Goal: Task Accomplishment & Management: Manage account settings

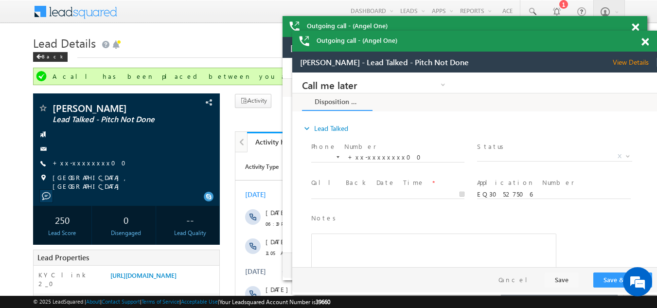
click at [641, 41] on span at bounding box center [644, 42] width 7 height 8
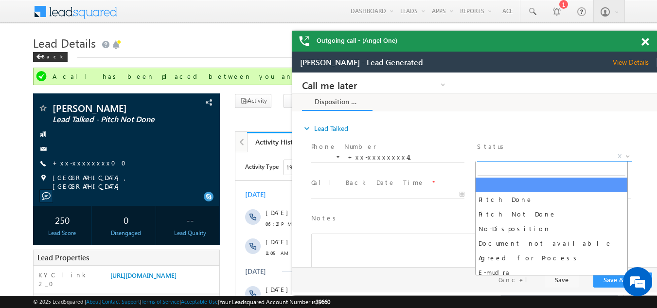
click at [501, 153] on span "X" at bounding box center [554, 157] width 155 height 10
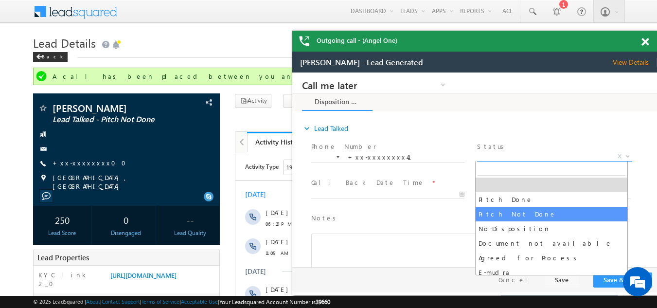
select select "Pitch Not Done"
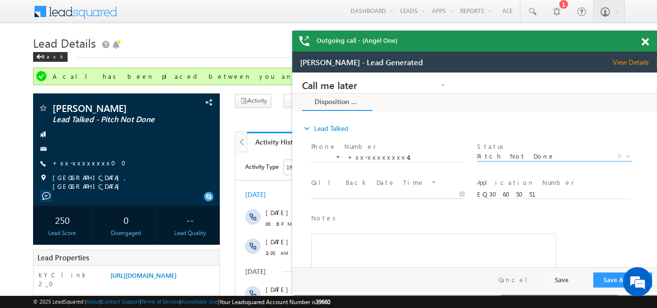
click at [350, 193] on body "Call me later Campaign Success Commitment Cross Sell Customer Drop-off reasons …" at bounding box center [474, 169] width 365 height 194
type input "10/15/25 7:29 PM"
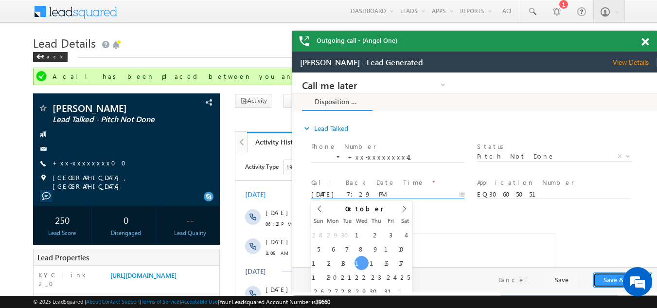
click at [608, 280] on button "Save & Close" at bounding box center [622, 279] width 59 height 15
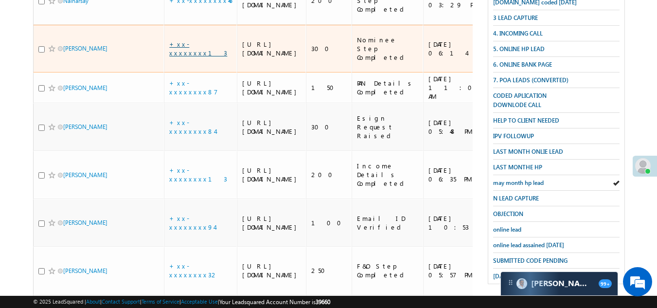
click at [190, 57] on link "+xx-xxxxxxxx13" at bounding box center [198, 48] width 58 height 17
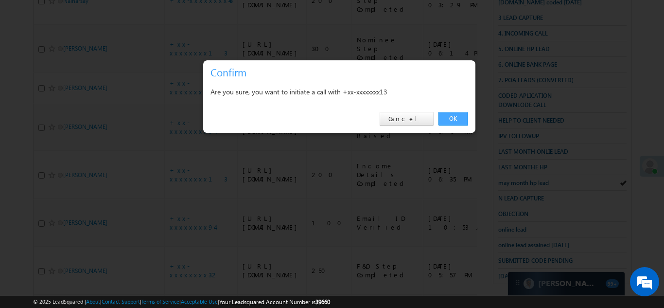
click at [455, 117] on link "OK" at bounding box center [453, 119] width 30 height 14
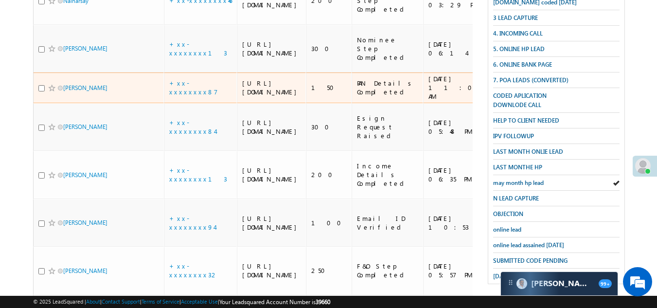
scroll to position [269, 0]
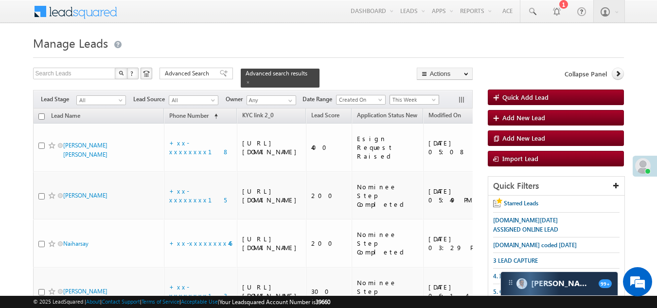
click at [405, 95] on span "This Week" at bounding box center [413, 99] width 46 height 9
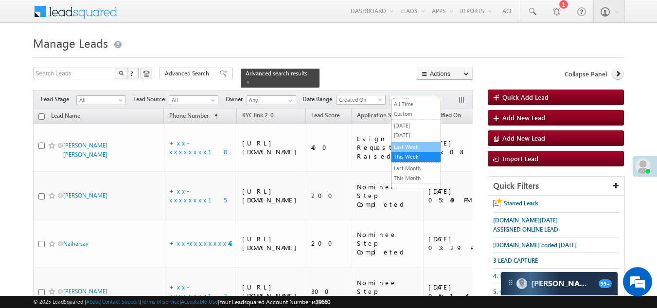
click at [408, 146] on link "Last Week" at bounding box center [415, 146] width 49 height 9
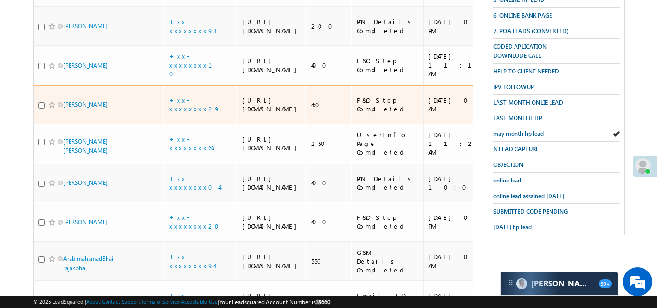
scroll to position [437, 0]
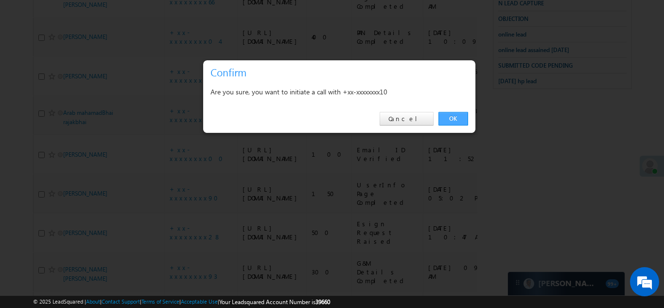
click at [455, 120] on link "OK" at bounding box center [453, 119] width 30 height 14
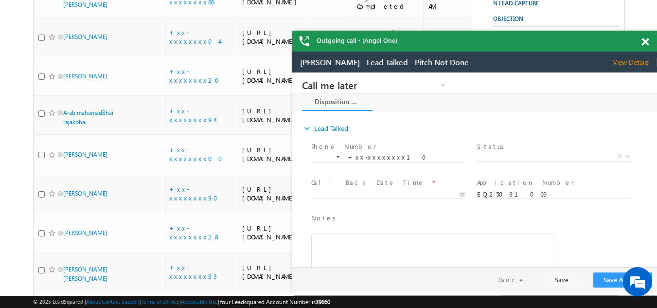
scroll to position [0, 0]
click at [646, 42] on span at bounding box center [644, 42] width 7 height 8
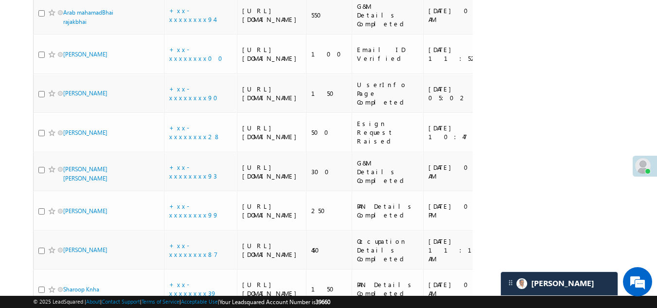
scroll to position [610, 0]
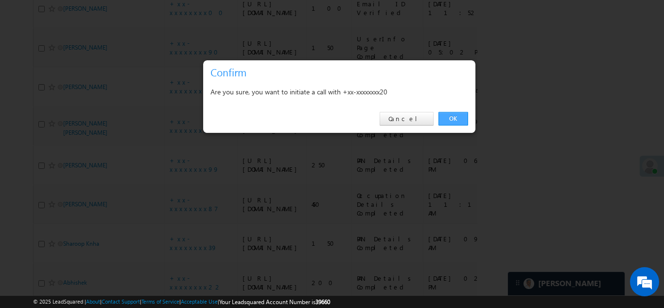
click at [453, 118] on link "OK" at bounding box center [453, 119] width 30 height 14
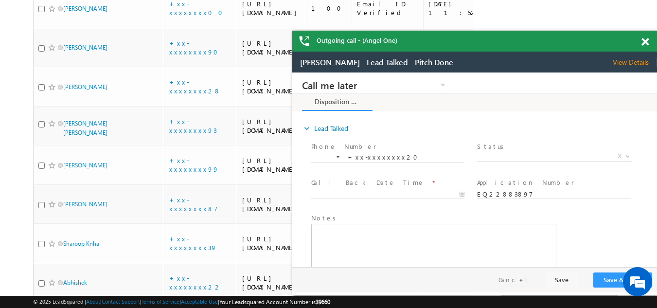
scroll to position [0, 0]
click at [645, 41] on span at bounding box center [644, 42] width 7 height 8
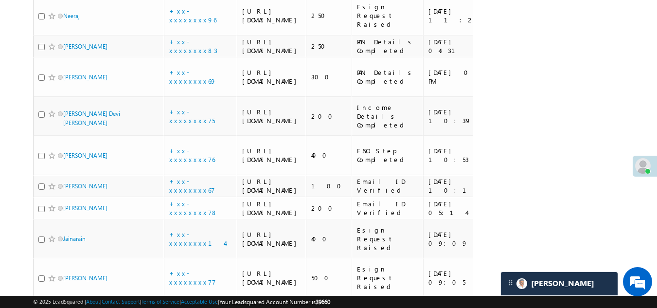
scroll to position [1241, 0]
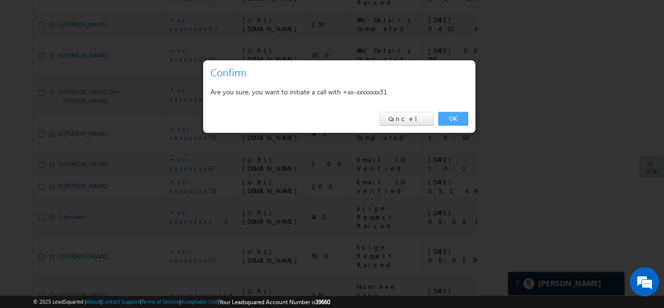
click at [447, 116] on link "OK" at bounding box center [453, 119] width 30 height 14
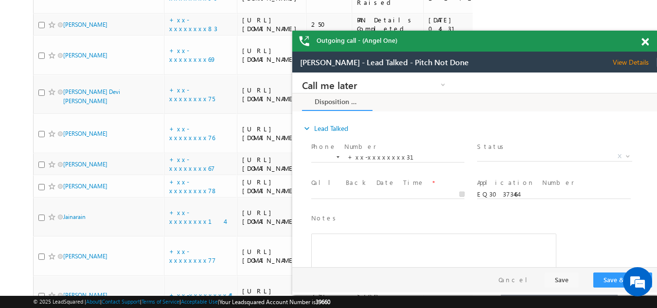
scroll to position [0, 0]
click at [646, 40] on span at bounding box center [644, 42] width 7 height 8
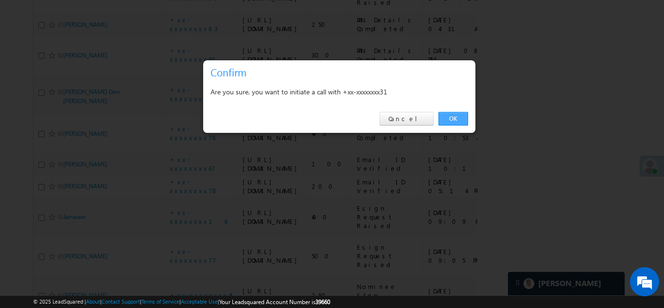
click at [453, 116] on link "OK" at bounding box center [453, 119] width 30 height 14
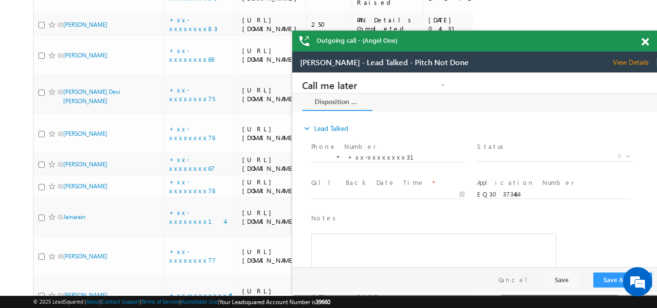
click at [631, 64] on span "View Details" at bounding box center [634, 62] width 44 height 9
click at [645, 41] on span at bounding box center [644, 42] width 7 height 8
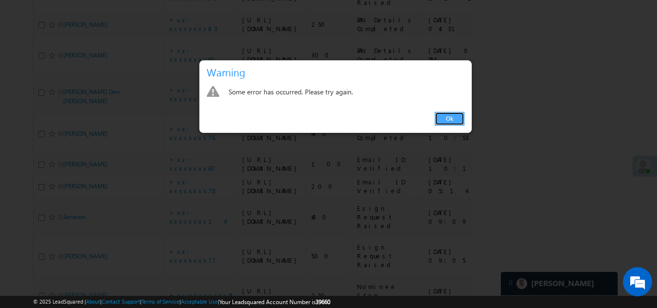
click at [449, 118] on link "Ok" at bounding box center [450, 119] width 30 height 14
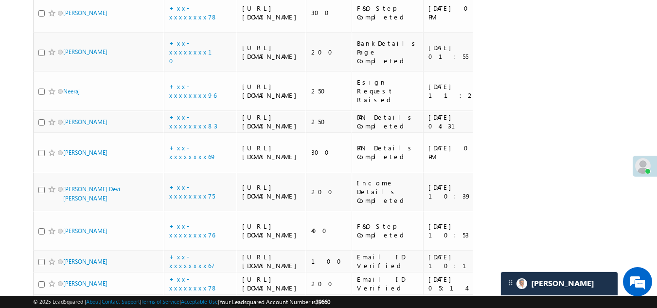
scroll to position [1290, 0]
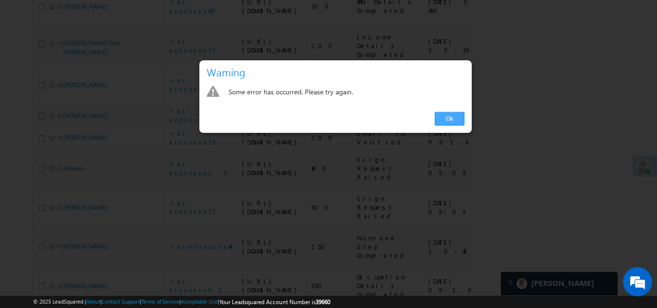
click at [452, 117] on link "Ok" at bounding box center [450, 119] width 30 height 14
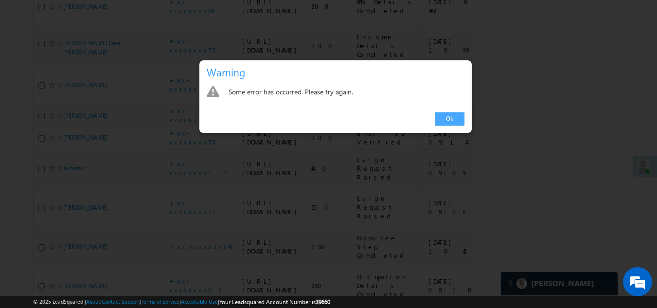
click at [449, 120] on link "Ok" at bounding box center [450, 119] width 30 height 14
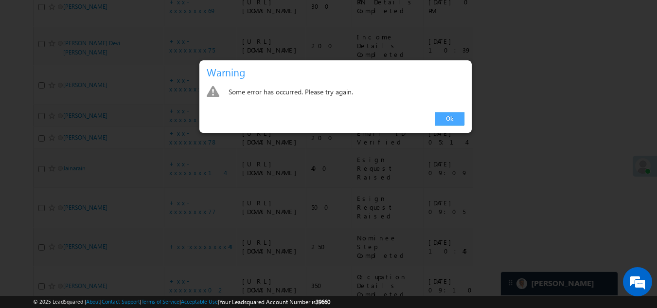
click at [451, 122] on link "Ok" at bounding box center [450, 119] width 30 height 14
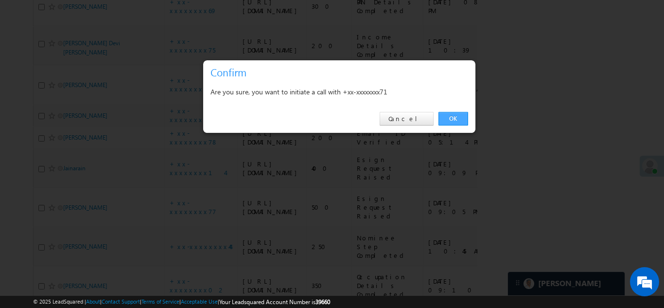
click at [448, 115] on link "OK" at bounding box center [453, 119] width 30 height 14
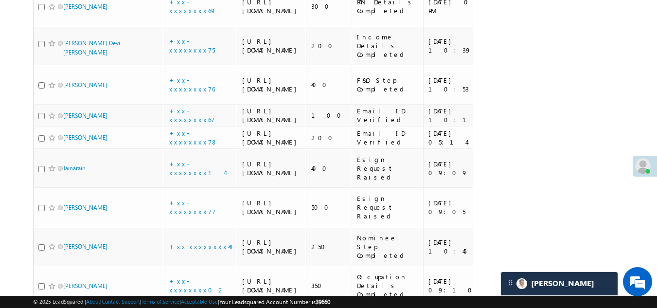
checkbox input "true"
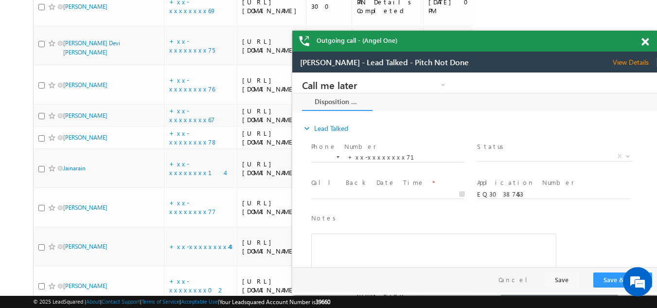
scroll to position [0, 0]
click at [643, 40] on span at bounding box center [644, 42] width 7 height 8
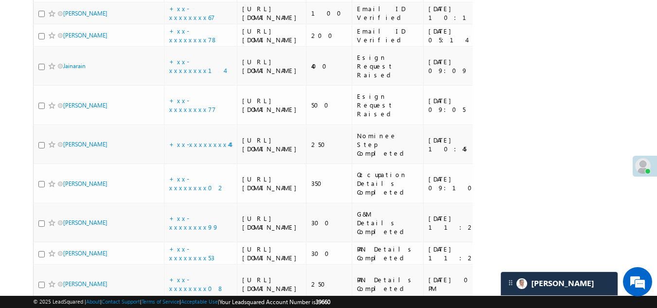
scroll to position [1436, 0]
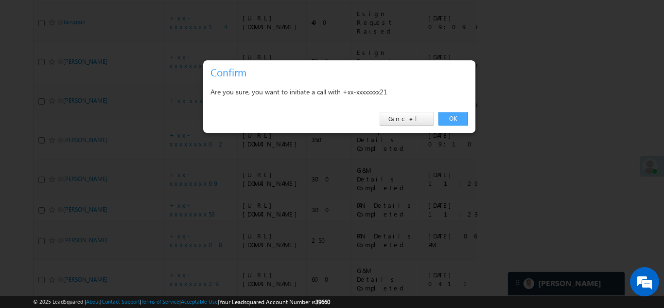
click at [454, 119] on link "OK" at bounding box center [453, 119] width 30 height 14
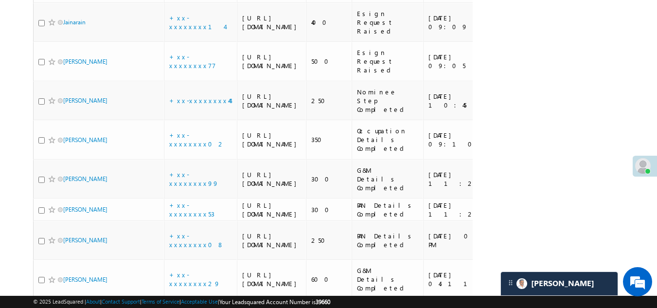
checkbox input "true"
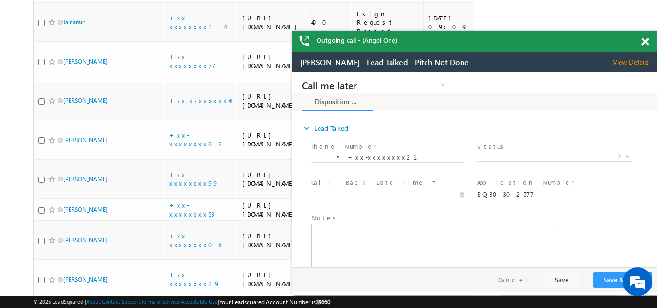
scroll to position [0, 0]
click at [647, 43] on span at bounding box center [644, 42] width 7 height 8
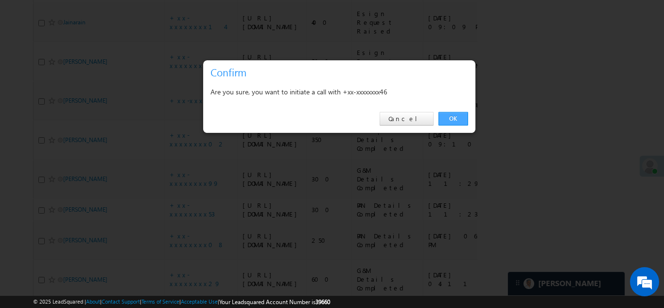
click at [456, 118] on link "OK" at bounding box center [453, 119] width 30 height 14
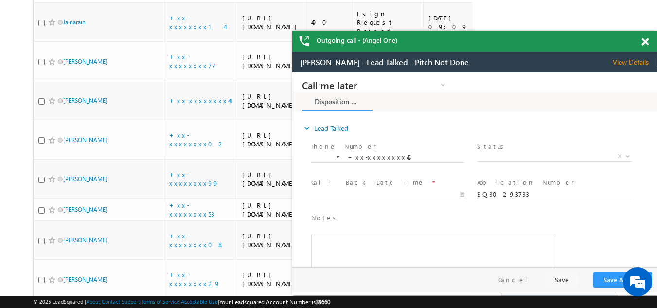
click at [645, 40] on span at bounding box center [644, 42] width 7 height 8
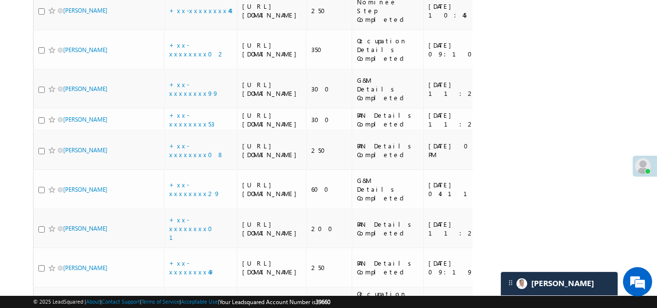
scroll to position [1582, 0]
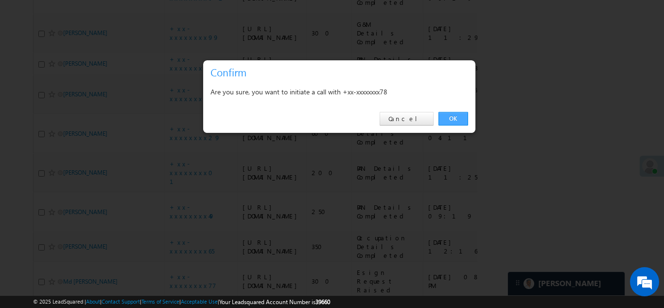
click at [450, 118] on link "OK" at bounding box center [453, 119] width 30 height 14
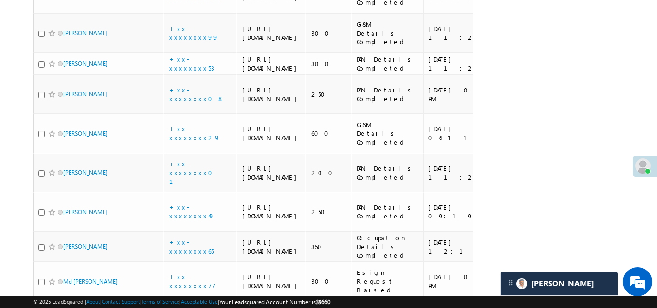
checkbox input "true"
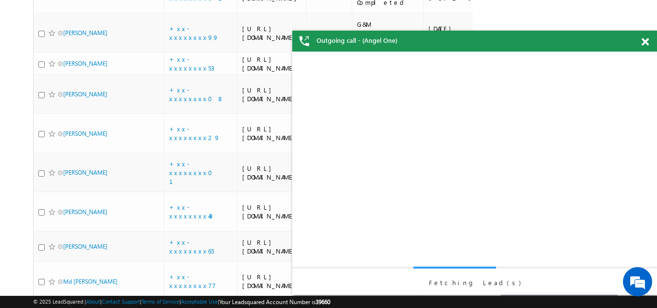
scroll to position [0, 0]
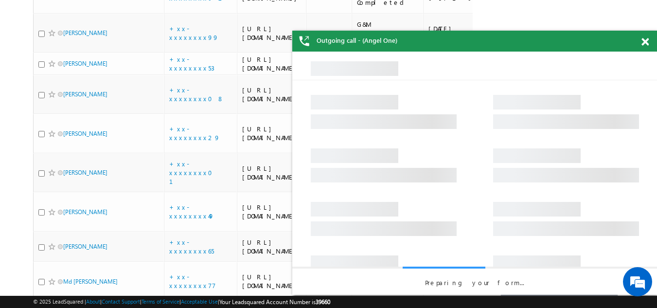
checkbox input "true"
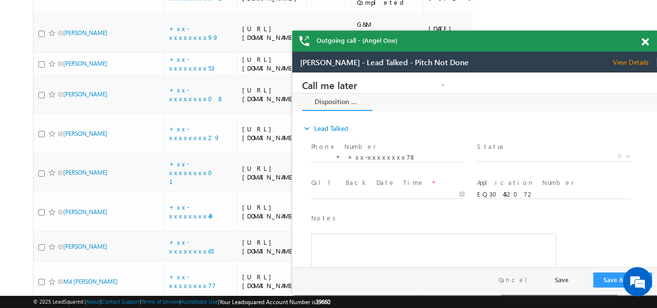
click at [644, 41] on span at bounding box center [644, 42] width 7 height 8
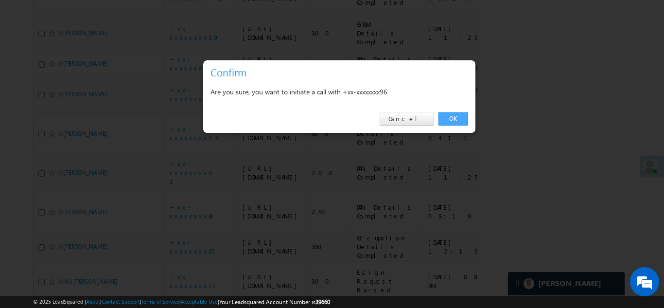
click at [453, 118] on link "OK" at bounding box center [453, 119] width 30 height 14
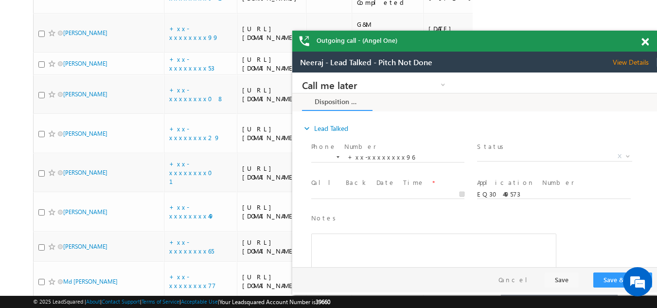
click at [646, 43] on span at bounding box center [644, 42] width 7 height 8
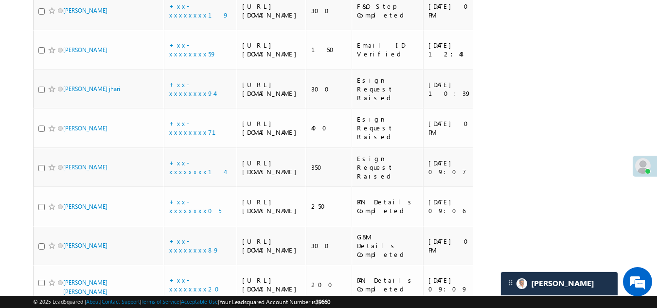
scroll to position [2019, 0]
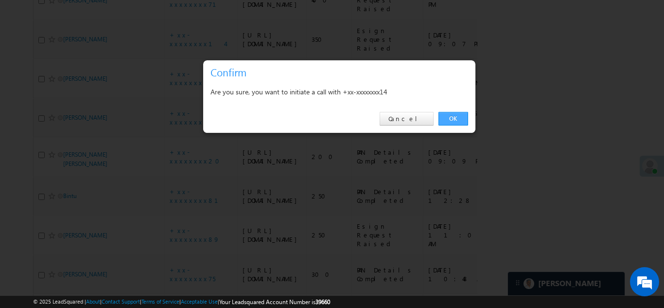
click at [457, 117] on link "OK" at bounding box center [453, 119] width 30 height 14
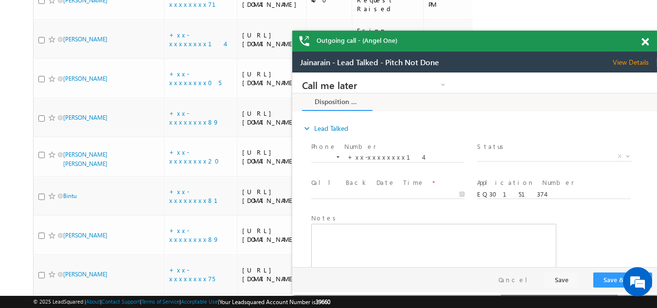
scroll to position [0, 0]
click at [644, 40] on span at bounding box center [644, 42] width 7 height 8
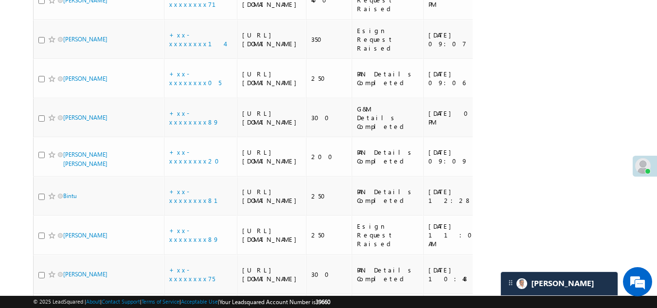
scroll to position [2214, 0]
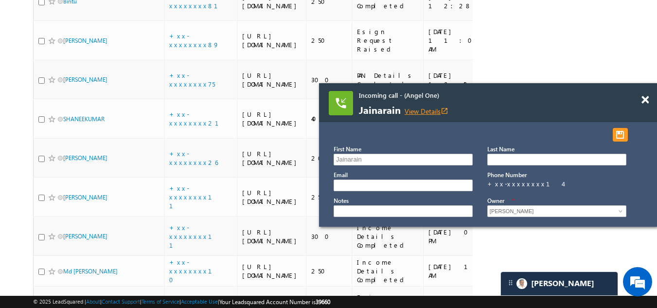
click at [438, 110] on link "View Details open_in_new" at bounding box center [426, 110] width 44 height 9
drag, startPoint x: 427, startPoint y: 109, endPoint x: 448, endPoint y: 118, distance: 22.7
click at [434, 110] on link "View Details open_in_new" at bounding box center [426, 110] width 44 height 9
click at [646, 101] on span at bounding box center [644, 100] width 7 height 8
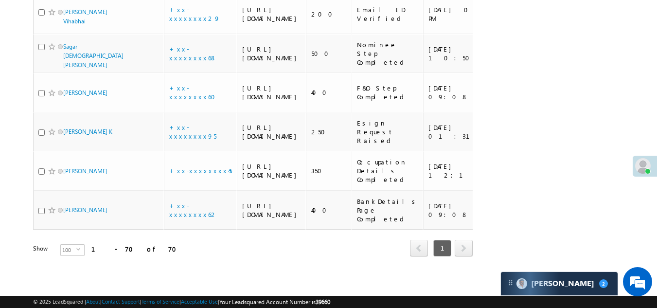
scroll to position [2651, 0]
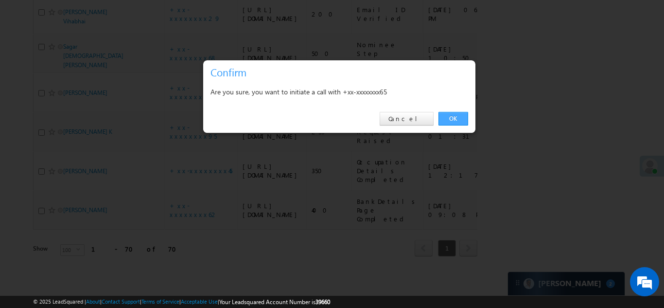
click at [445, 117] on link "OK" at bounding box center [453, 119] width 30 height 14
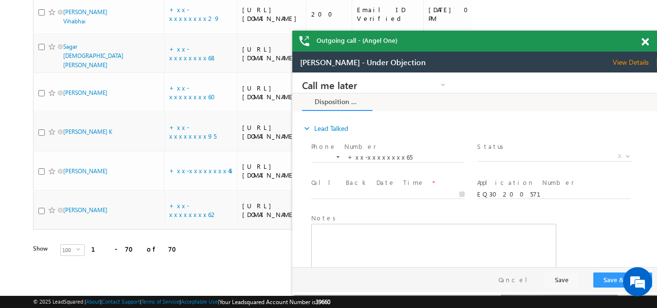
scroll to position [0, 0]
drag, startPoint x: 626, startPoint y: 80, endPoint x: 641, endPoint y: 78, distance: 15.7
click at [644, 81] on div "Call me later Campaign Success Commitment Cross Sell Customer Drop-off reasons …" at bounding box center [478, 83] width 352 height 17
click at [631, 61] on span "View Details" at bounding box center [634, 62] width 44 height 9
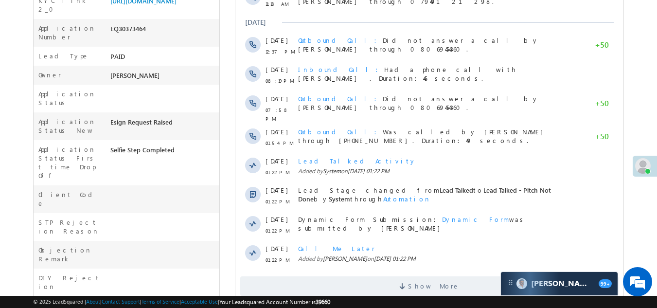
scroll to position [340, 0]
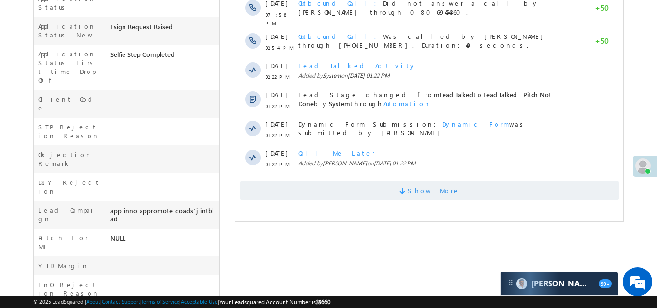
click at [396, 182] on span "Show More" at bounding box center [429, 190] width 378 height 19
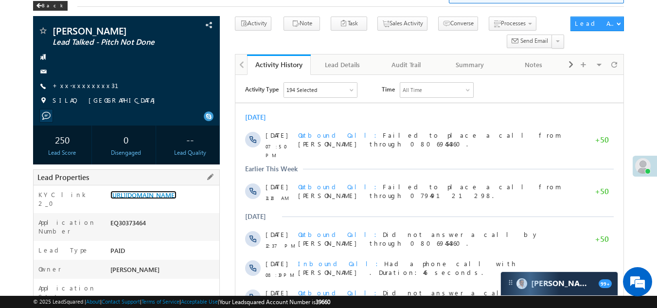
scroll to position [0, 0]
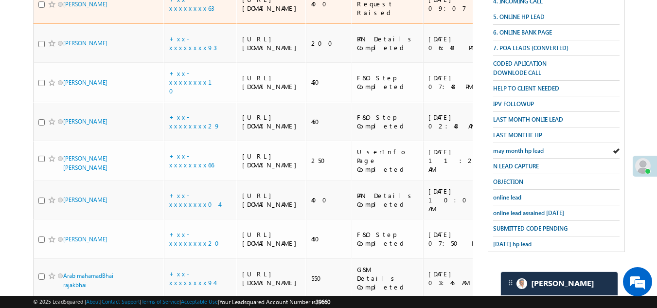
scroll to position [340, 0]
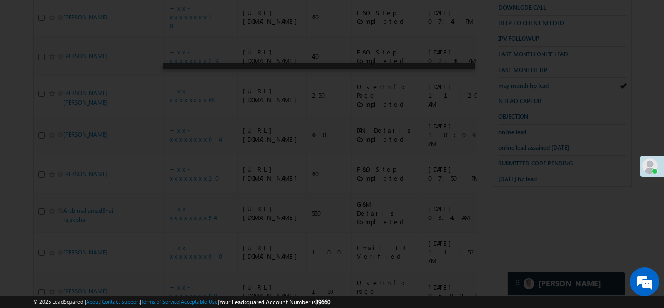
click at [196, 33] on div at bounding box center [332, 154] width 664 height 308
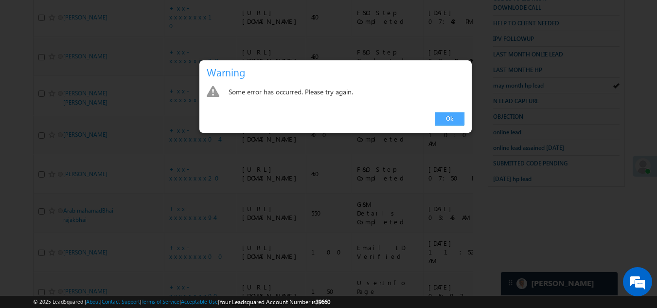
click at [453, 121] on link "Ok" at bounding box center [450, 119] width 30 height 14
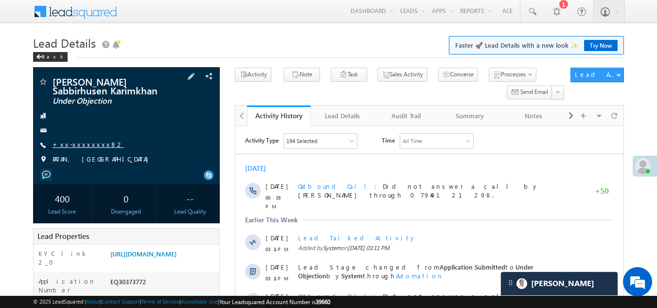
click at [70, 143] on link "+xx-xxxxxxxx82" at bounding box center [87, 144] width 71 height 8
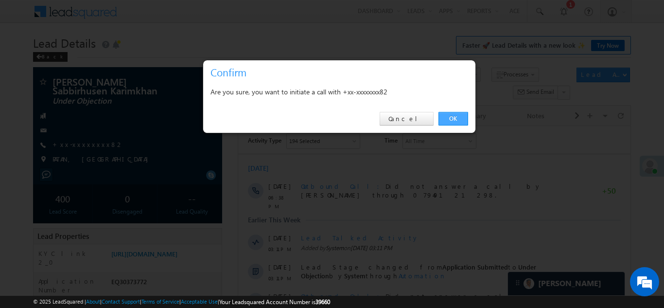
click at [456, 120] on link "OK" at bounding box center [453, 119] width 30 height 14
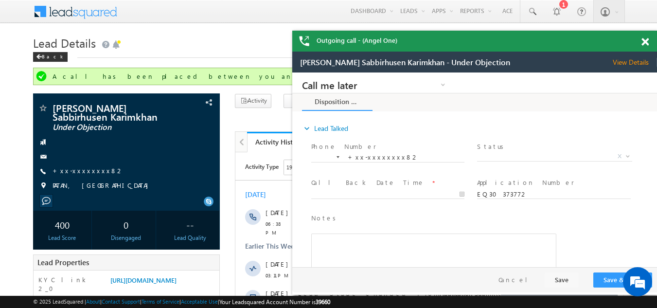
click at [647, 40] on span at bounding box center [644, 42] width 7 height 8
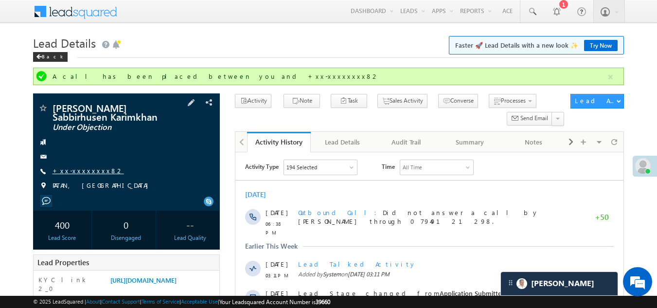
click at [77, 168] on link "+xx-xxxxxxxx82" at bounding box center [87, 170] width 71 height 8
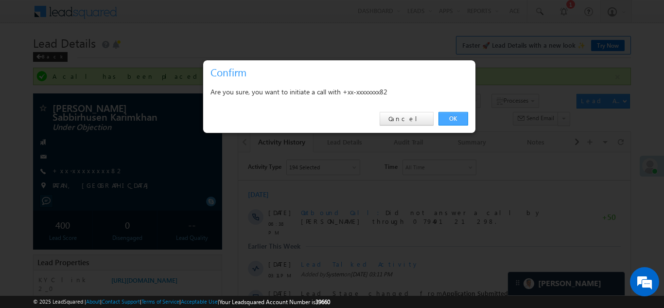
click at [447, 115] on link "OK" at bounding box center [453, 119] width 30 height 14
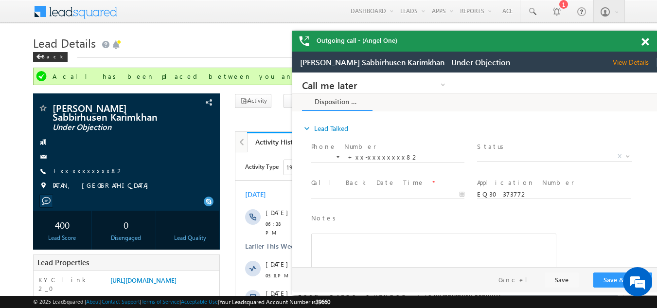
click at [646, 41] on span at bounding box center [644, 42] width 7 height 8
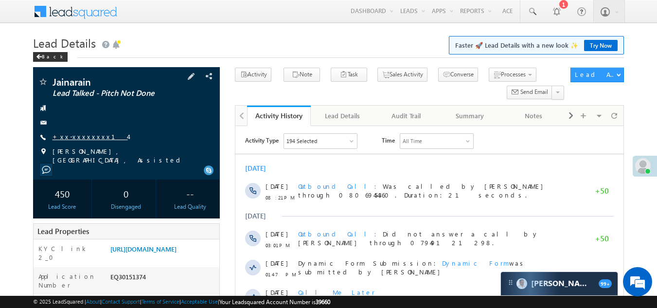
click at [71, 137] on link "+xx-xxxxxxxx14" at bounding box center [89, 136] width 75 height 8
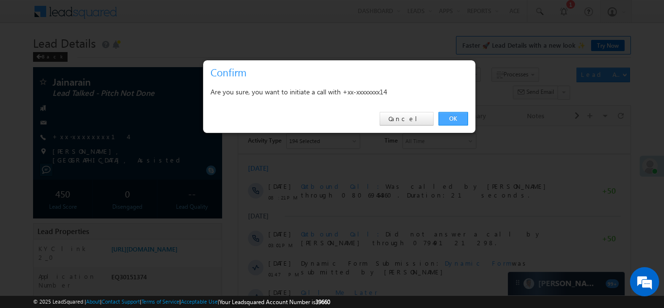
click at [454, 117] on link "OK" at bounding box center [453, 119] width 30 height 14
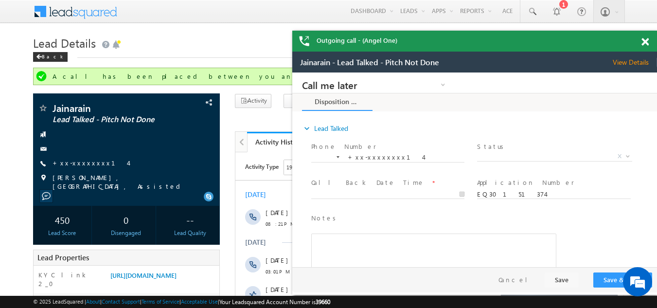
click at [645, 39] on span at bounding box center [644, 42] width 7 height 8
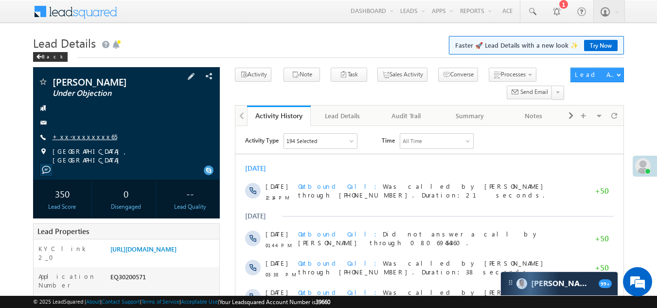
click at [82, 136] on link "+xx-xxxxxxxx65" at bounding box center [84, 136] width 65 height 8
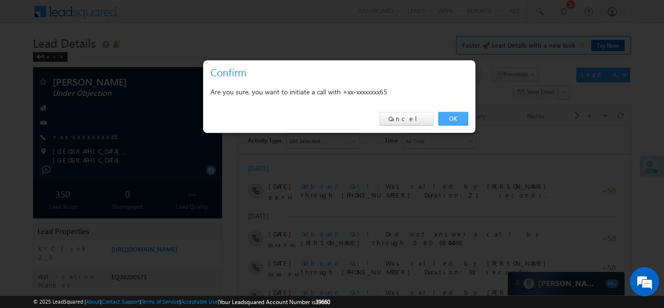
click at [452, 117] on link "OK" at bounding box center [453, 119] width 30 height 14
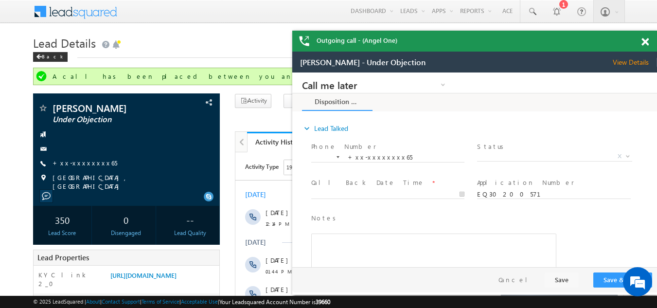
click at [642, 41] on span at bounding box center [644, 42] width 7 height 8
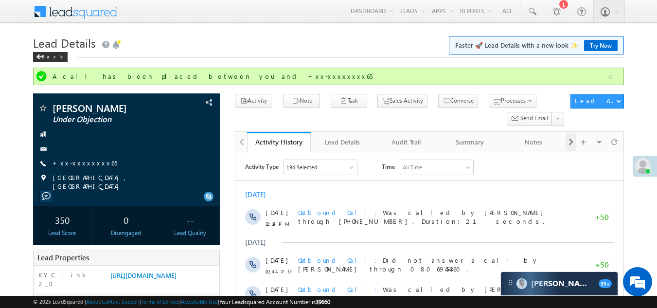
click at [570, 145] on span at bounding box center [571, 141] width 6 height 17
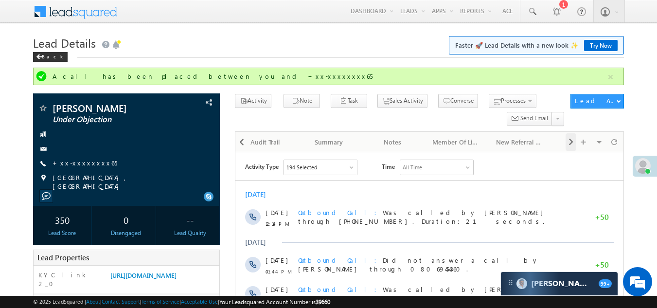
click at [570, 144] on span at bounding box center [571, 141] width 6 height 17
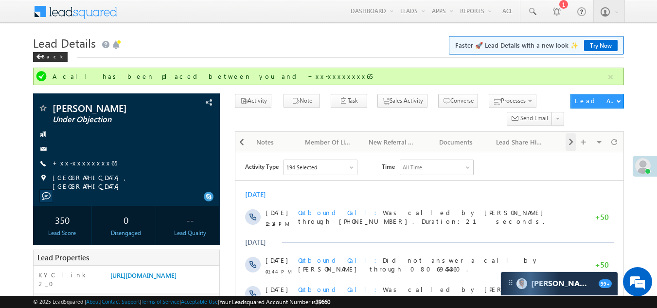
click at [570, 144] on span at bounding box center [571, 141] width 6 height 17
click at [524, 144] on div "Campaign Emails" at bounding box center [532, 142] width 47 height 12
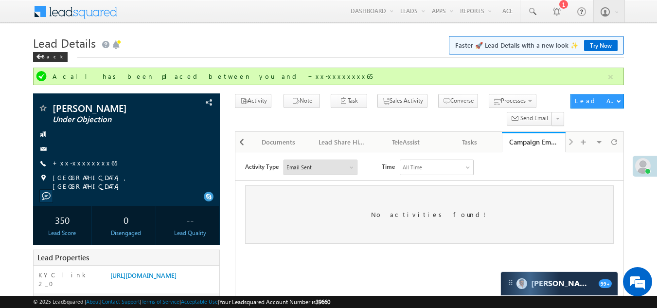
click at [534, 142] on div "Campaign Emails" at bounding box center [533, 141] width 49 height 9
click at [532, 142] on div "Campaign Emails" at bounding box center [533, 141] width 49 height 9
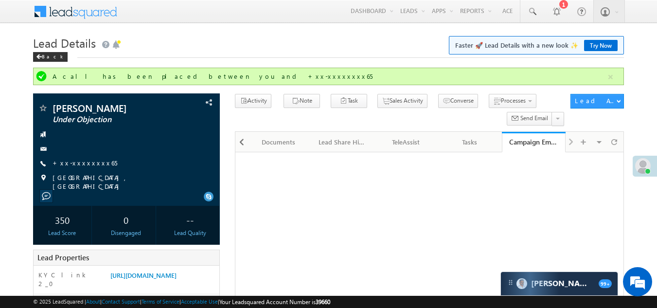
click at [570, 144] on div "Visible Tabs Activity History Default Lead Details Default Audit Trail Default …" at bounding box center [593, 141] width 56 height 19
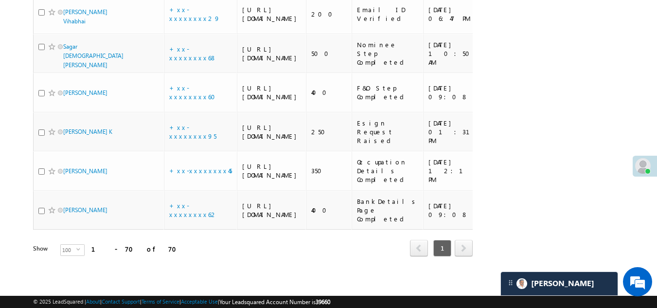
scroll to position [2965, 0]
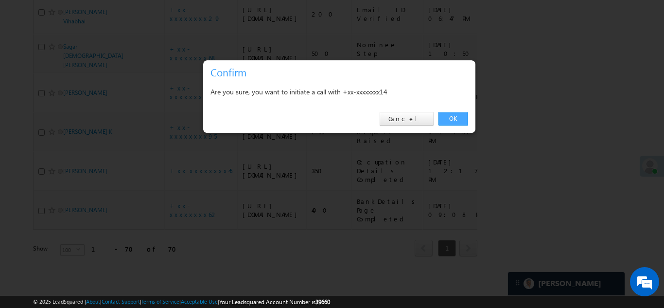
click at [456, 118] on link "OK" at bounding box center [453, 119] width 30 height 14
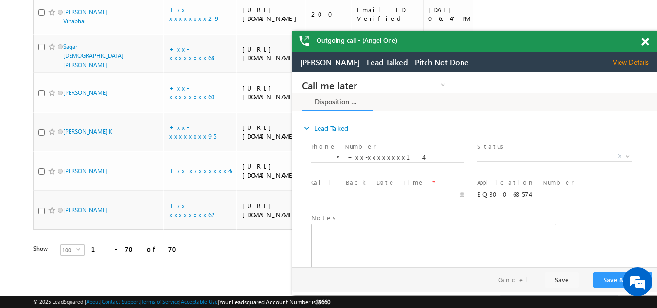
scroll to position [0, 0]
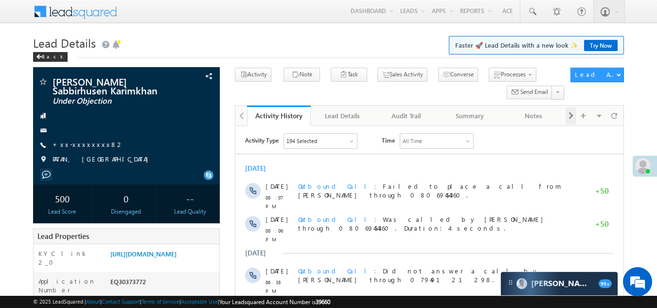
click at [571, 116] on span at bounding box center [571, 115] width 6 height 17
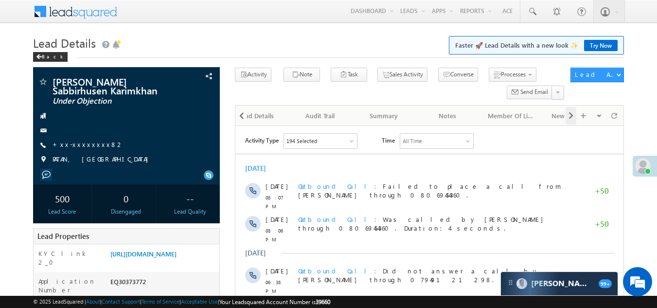
click at [571, 116] on span at bounding box center [571, 115] width 6 height 17
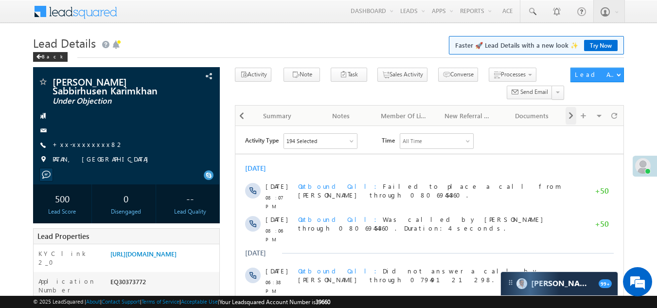
click at [571, 116] on span at bounding box center [571, 115] width 6 height 17
click at [571, 117] on span at bounding box center [571, 115] width 6 height 17
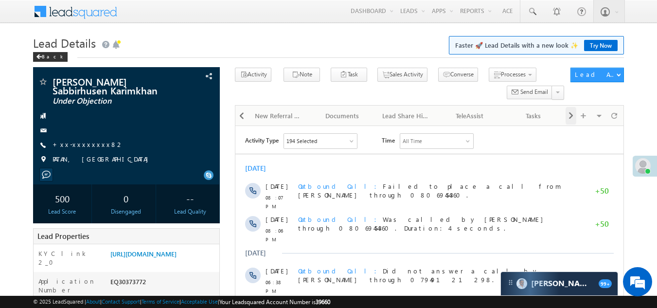
click at [572, 117] on span at bounding box center [571, 115] width 6 height 17
click at [572, 117] on div "Visible Tabs Activity History Default Lead Details Default Audit Trail Default …" at bounding box center [593, 114] width 56 height 19
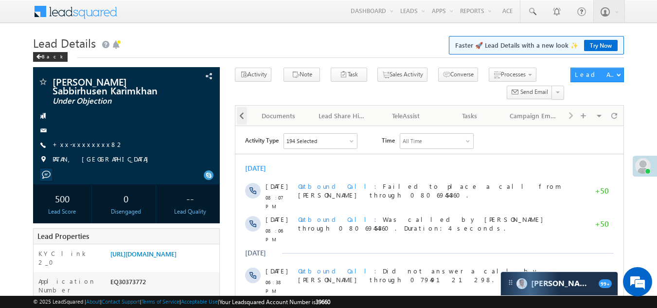
click at [240, 119] on span at bounding box center [242, 115] width 6 height 17
click at [344, 115] on div "New Referral Leads" at bounding box center [341, 116] width 47 height 12
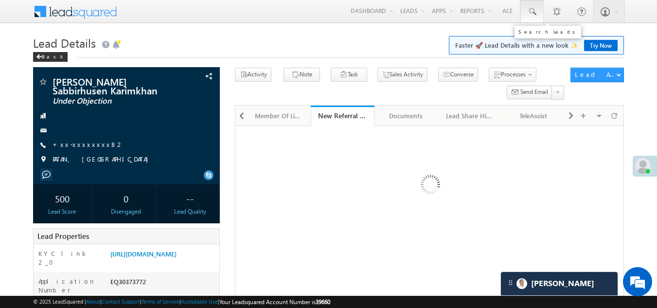
click at [530, 12] on span at bounding box center [532, 12] width 10 height 10
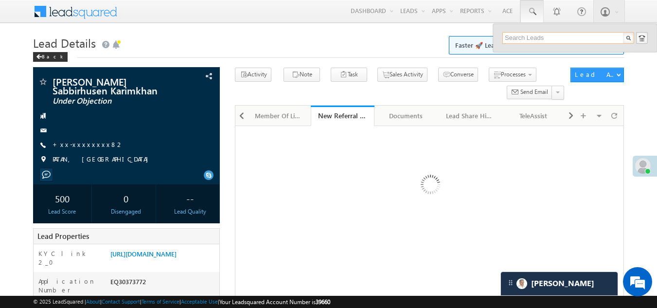
paste input "nur alam"
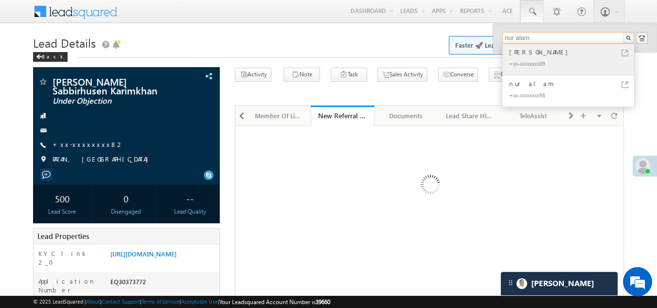
type input "nur alam"
click at [521, 58] on div "+xx-xxxxxxxx09" at bounding box center [572, 63] width 130 height 12
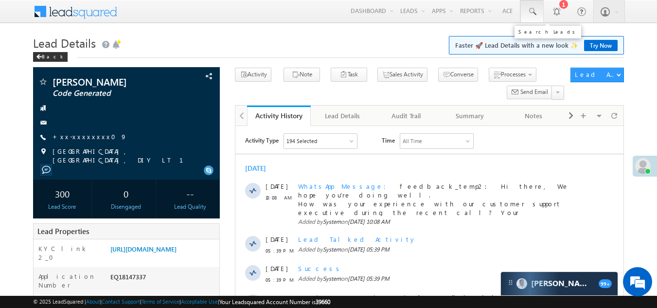
click at [529, 10] on span at bounding box center [532, 12] width 10 height 10
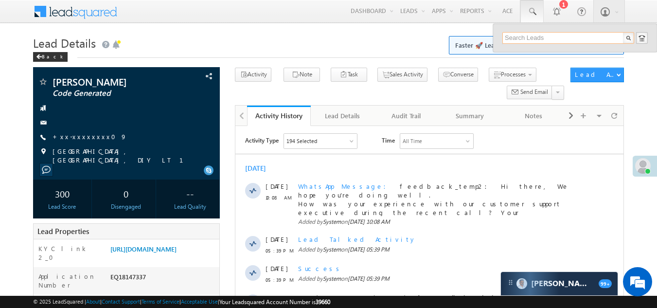
paste input "9954560598"
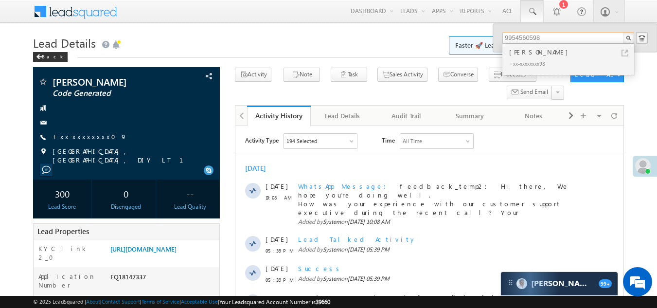
type input "9954560598"
click at [520, 54] on div "[PERSON_NAME]" at bounding box center [572, 52] width 130 height 11
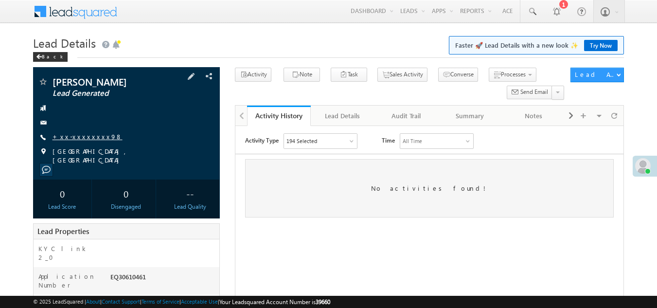
click at [81, 138] on link "+xx-xxxxxxxx98" at bounding box center [87, 136] width 70 height 8
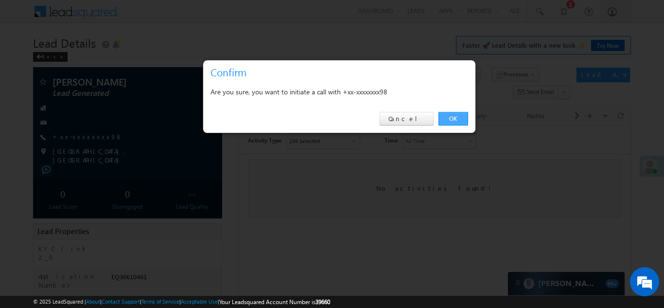
click at [456, 118] on link "OK" at bounding box center [453, 119] width 30 height 14
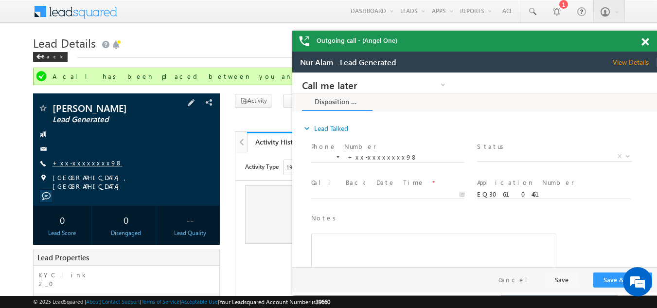
click at [70, 163] on link "+xx-xxxxxxxx98" at bounding box center [87, 162] width 70 height 8
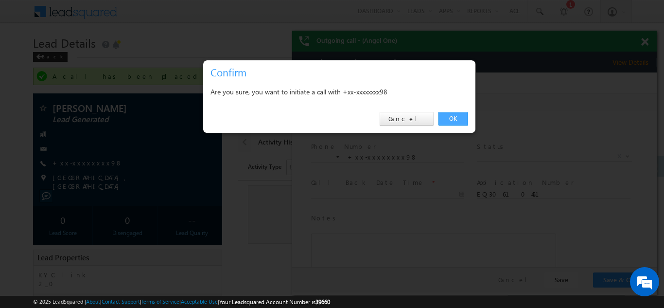
click at [457, 116] on link "OK" at bounding box center [453, 119] width 30 height 14
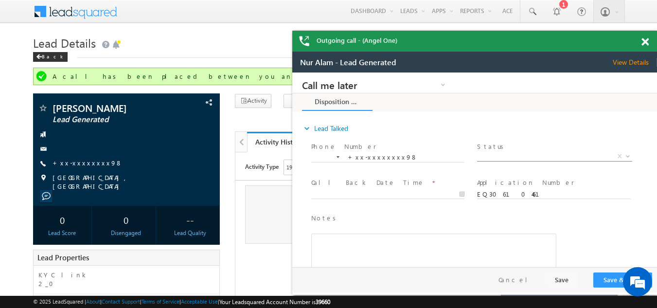
click at [519, 153] on span "X" at bounding box center [554, 157] width 155 height 10
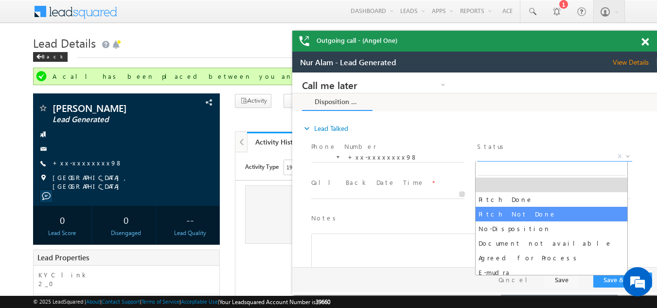
select select "Pitch Not Done"
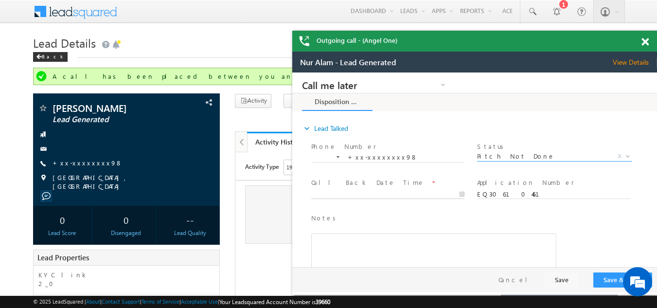
type input "10/15/25 8:44 PM"
click at [351, 192] on input "10/15/25 8:44 PM" at bounding box center [387, 195] width 153 height 10
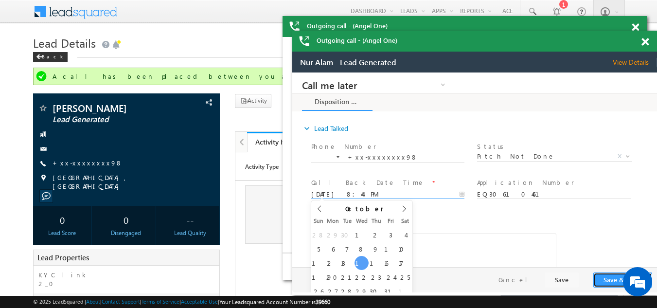
click at [611, 279] on button "Save & Close" at bounding box center [622, 279] width 59 height 15
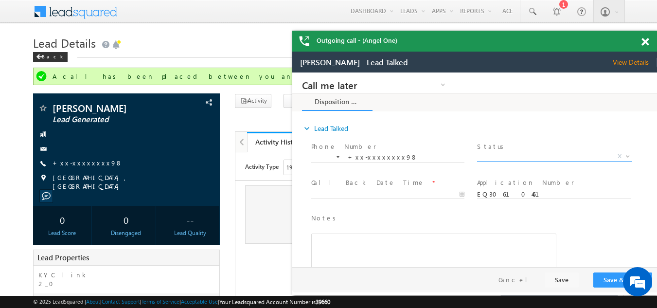
click at [503, 156] on span "X" at bounding box center [554, 157] width 155 height 10
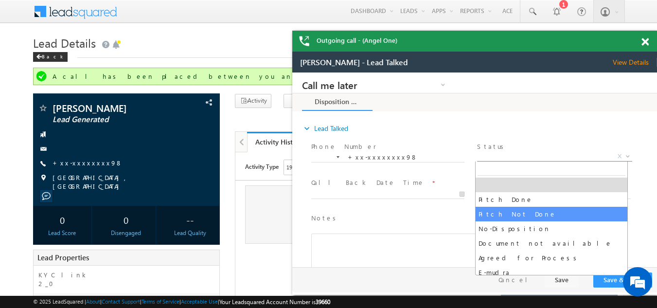
select select "Pitch Not Done"
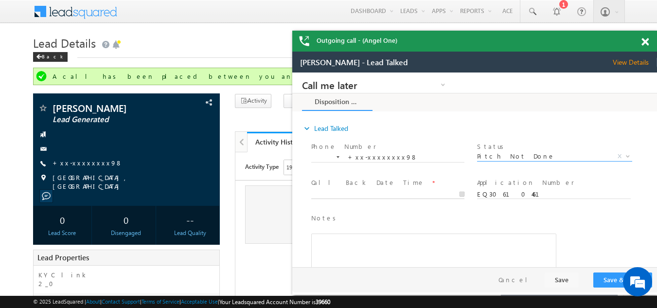
type input "10/15/25 8:47 PM"
click at [370, 192] on input "10/15/25 8:47 PM" at bounding box center [387, 195] width 153 height 10
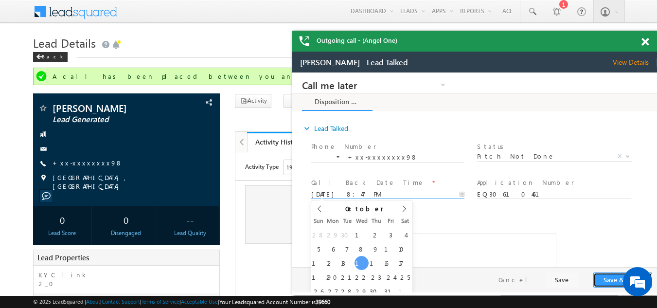
click at [612, 277] on button "Save & Close" at bounding box center [622, 279] width 59 height 15
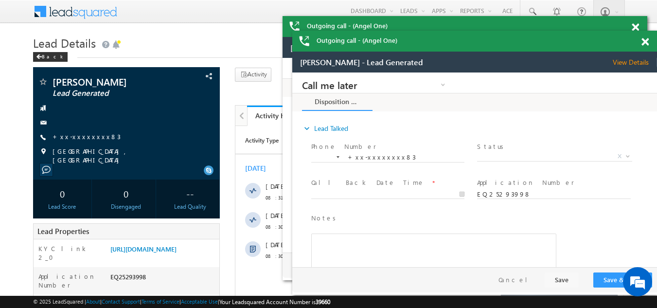
drag, startPoint x: 853, startPoint y: 109, endPoint x: 324, endPoint y: 79, distance: 529.2
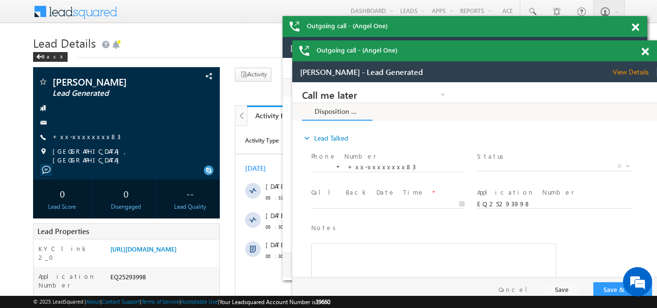
click at [644, 49] on div at bounding box center [650, 49] width 13 height 19
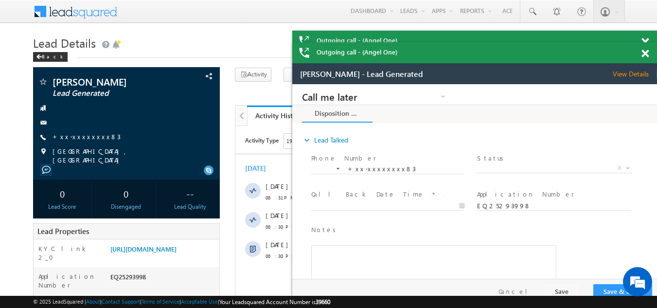
click at [645, 53] on span at bounding box center [644, 54] width 7 height 8
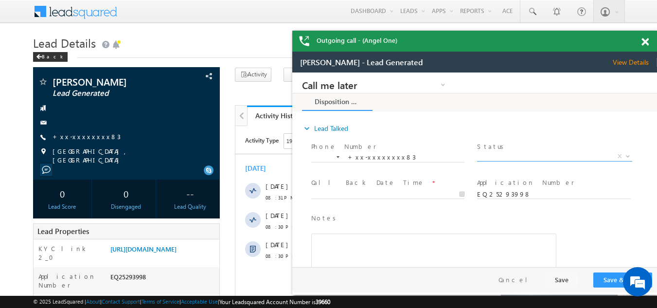
click at [506, 157] on span "X" at bounding box center [554, 157] width 155 height 10
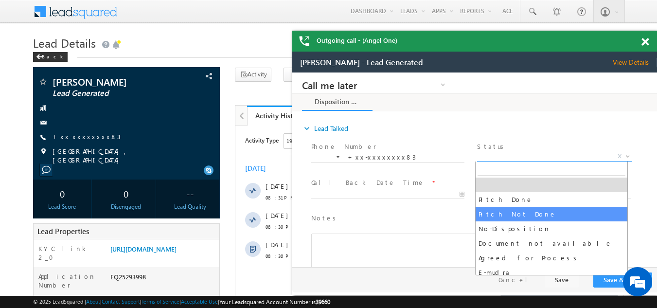
select select "Pitch Not Done"
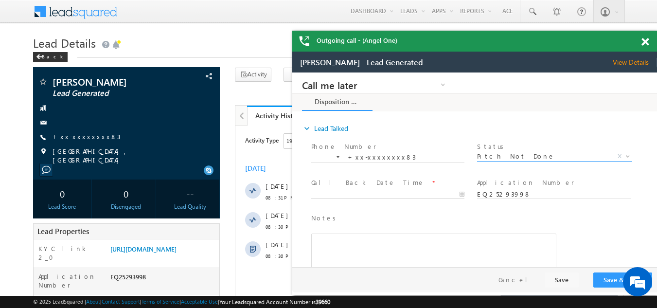
type input "[DATE] 8:45 PM"
click at [341, 193] on body "Call me later Campaign Success Commitment Cross Sell Customer Drop-off reasons …" at bounding box center [474, 169] width 365 height 194
